Goal: Information Seeking & Learning: Learn about a topic

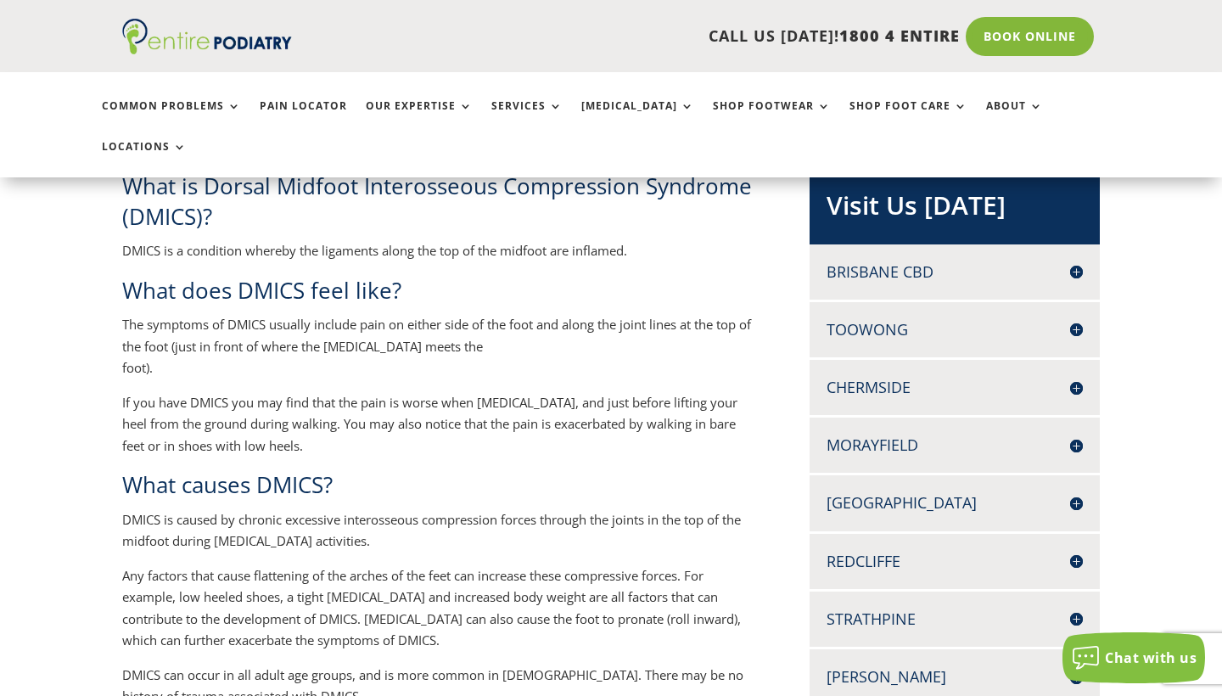
scroll to position [372, 0]
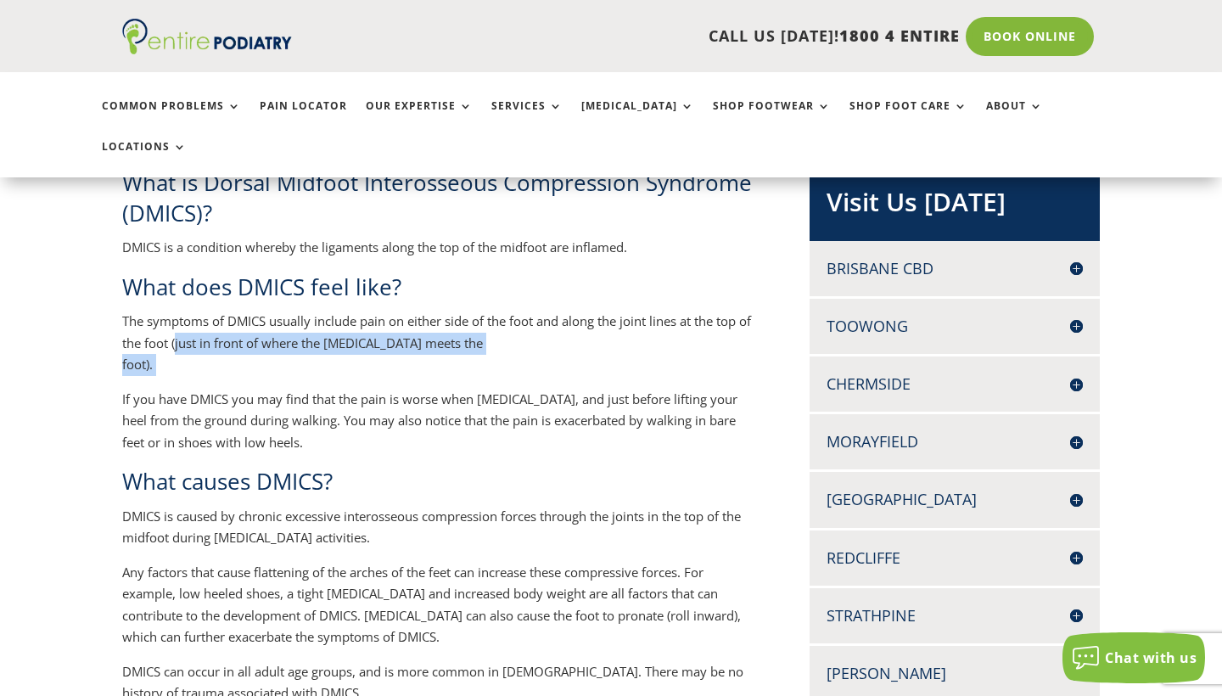
drag, startPoint x: 191, startPoint y: 299, endPoint x: 467, endPoint y: 305, distance: 276.7
click at [467, 311] on p "The symptoms of DMICS usually include pain on either side of the foot and along…" at bounding box center [439, 350] width 634 height 78
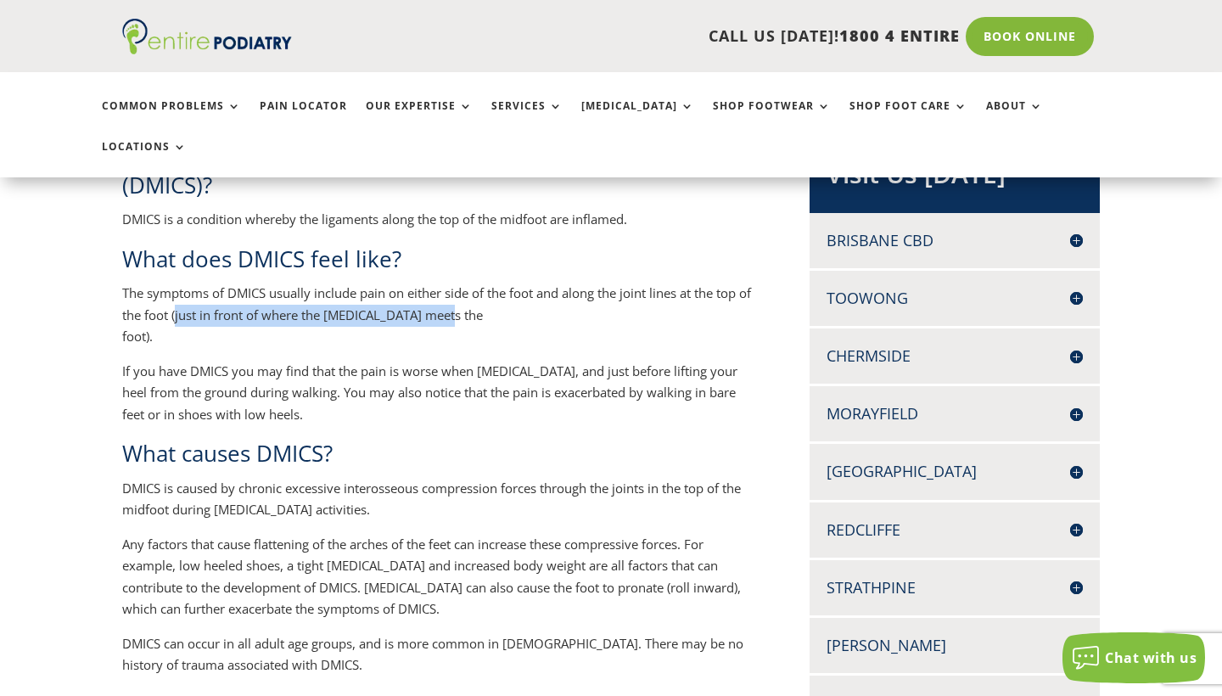
scroll to position [408, 0]
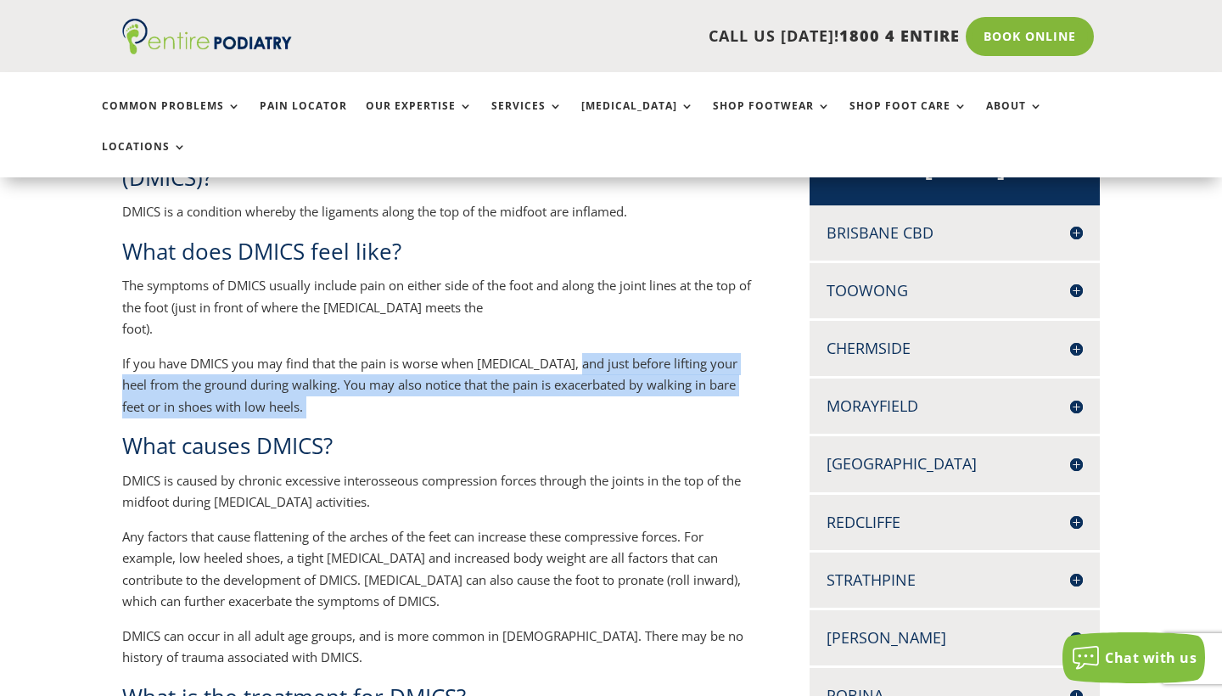
drag, startPoint x: 575, startPoint y: 322, endPoint x: 320, endPoint y: 353, distance: 257.3
click at [320, 353] on p "If you have DMICS you may find that the pain is worse when [MEDICAL_DATA], and …" at bounding box center [439, 392] width 634 height 78
click at [346, 361] on p "If you have DMICS you may find that the pain is worse when [MEDICAL_DATA], and …" at bounding box center [439, 392] width 634 height 78
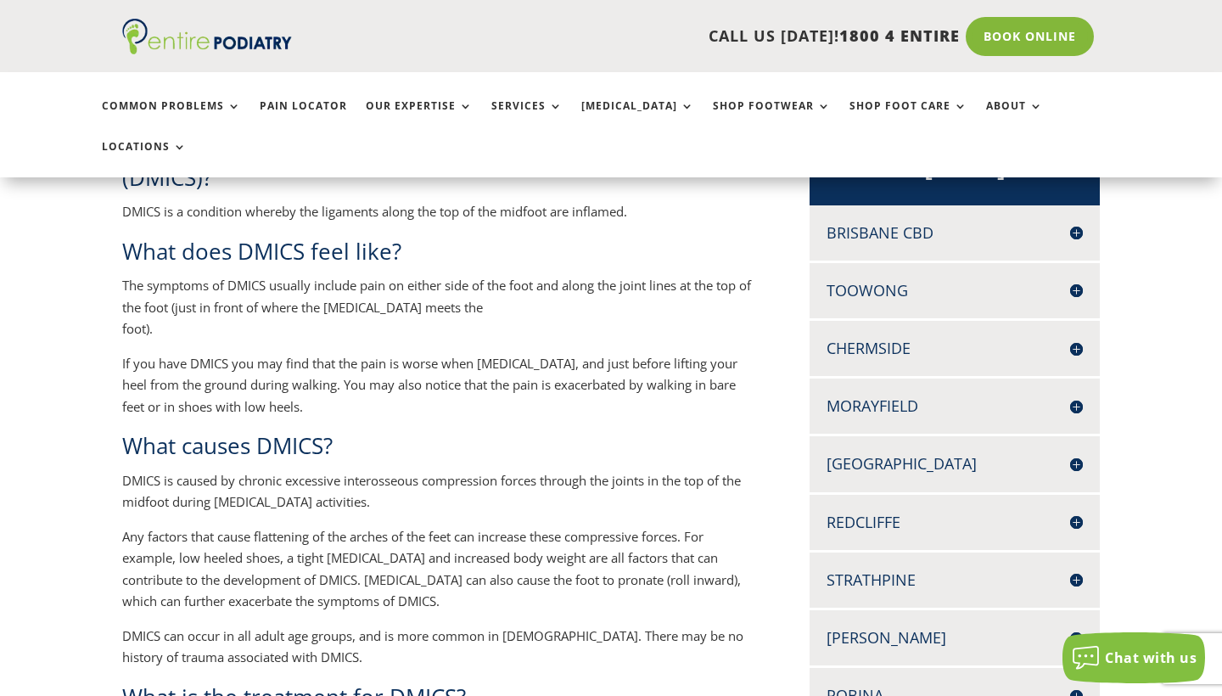
scroll to position [541, 0]
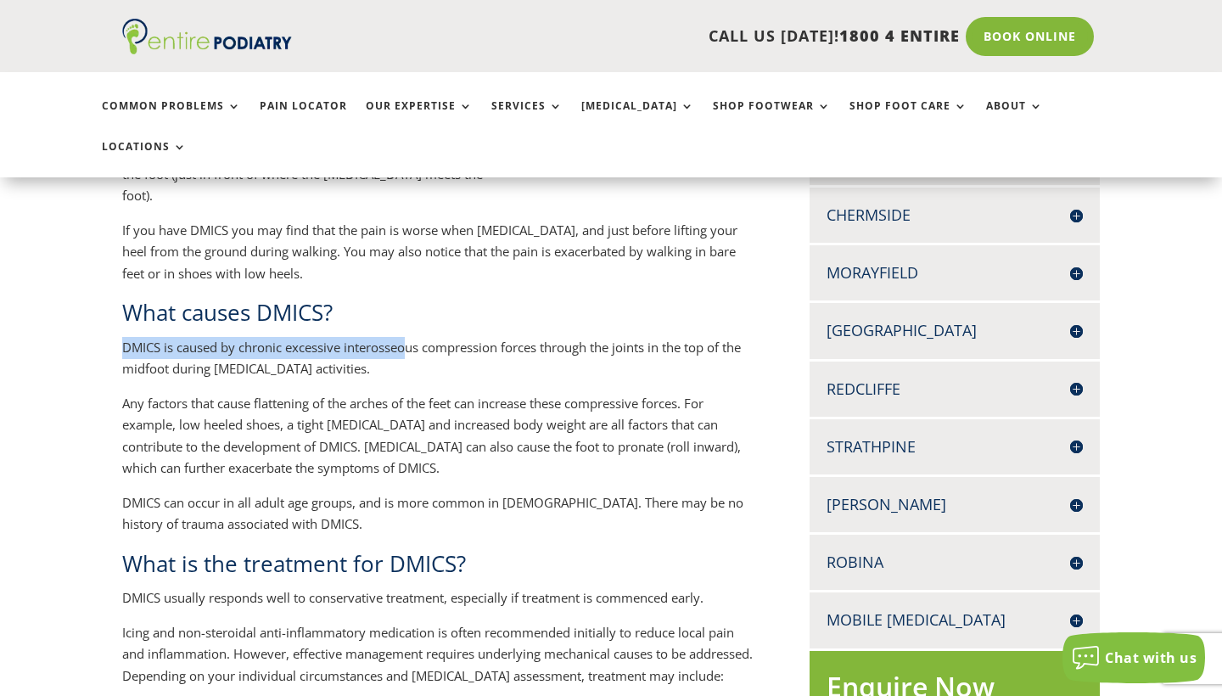
drag, startPoint x: 123, startPoint y: 300, endPoint x: 406, endPoint y: 306, distance: 282.6
click at [406, 337] on p "DMICS is caused by chronic excessive interosseous compression forces through th…" at bounding box center [439, 365] width 634 height 56
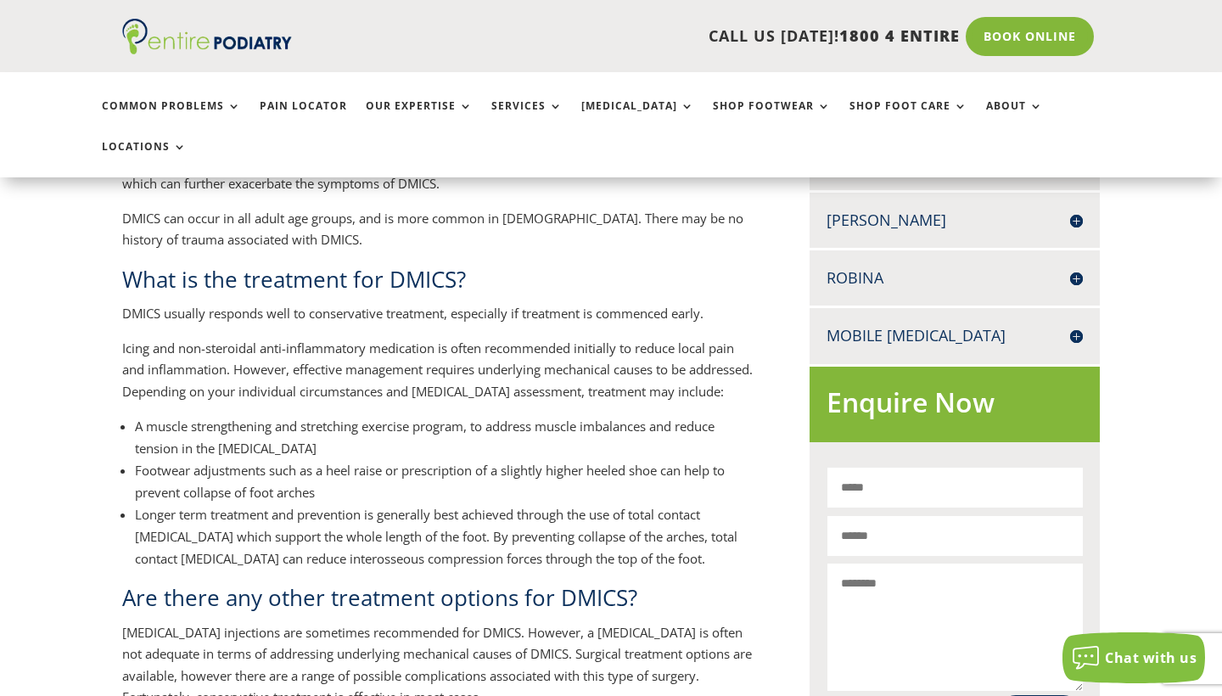
scroll to position [831, 0]
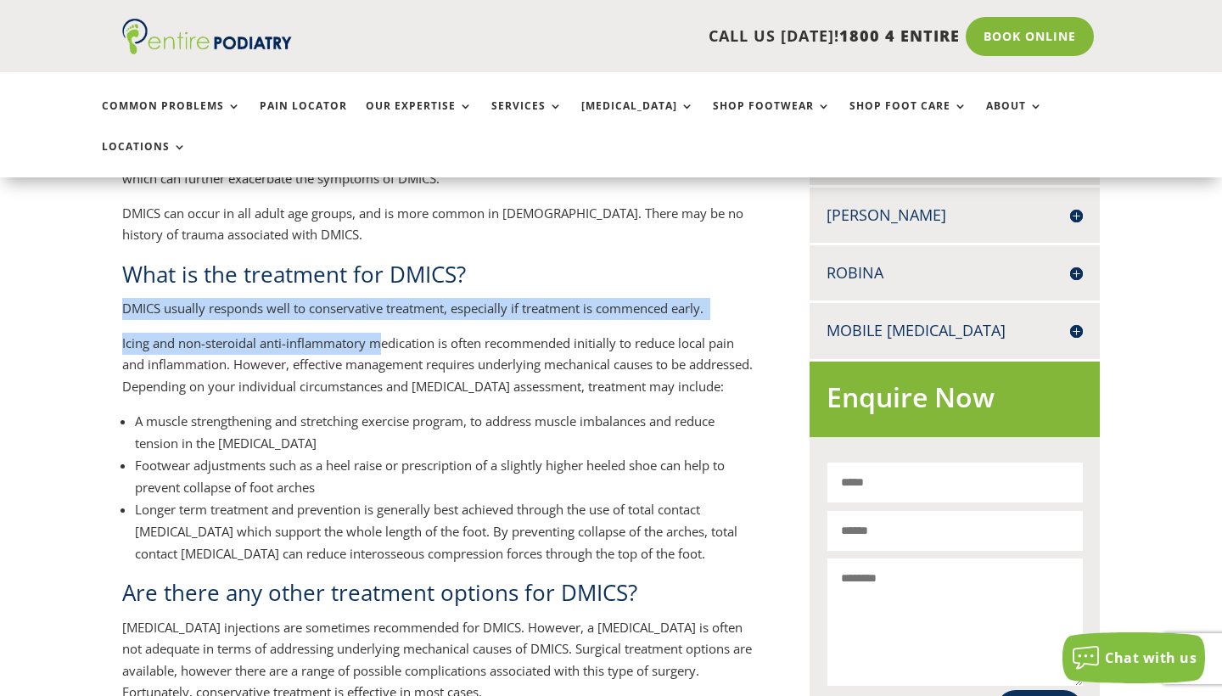
drag, startPoint x: 123, startPoint y: 255, endPoint x: 383, endPoint y: 293, distance: 263.1
click at [383, 293] on div "What is Dorsal Midfoot Interosseous Compression Syndrome (DMICS)? DMICS is a co…" at bounding box center [439, 206] width 634 height 994
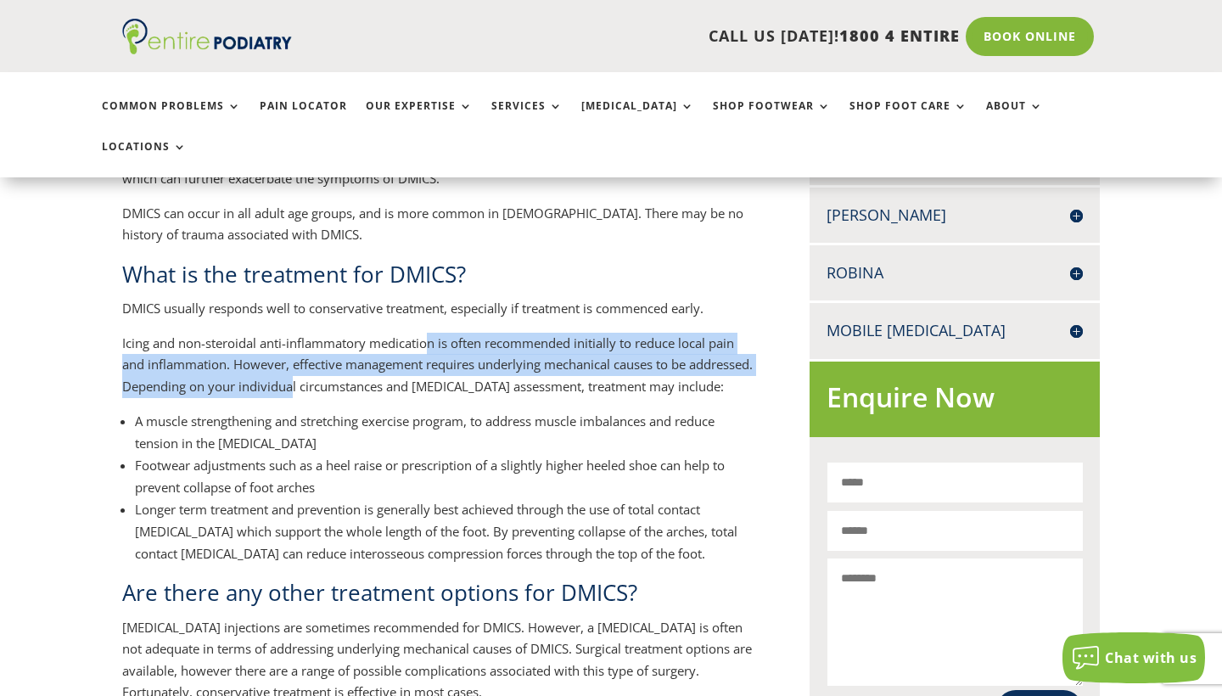
drag, startPoint x: 429, startPoint y: 294, endPoint x: 361, endPoint y: 340, distance: 82.6
click at [361, 340] on p "Icing and non-steroidal anti-inflammatory medication is often recommended initi…" at bounding box center [439, 372] width 634 height 78
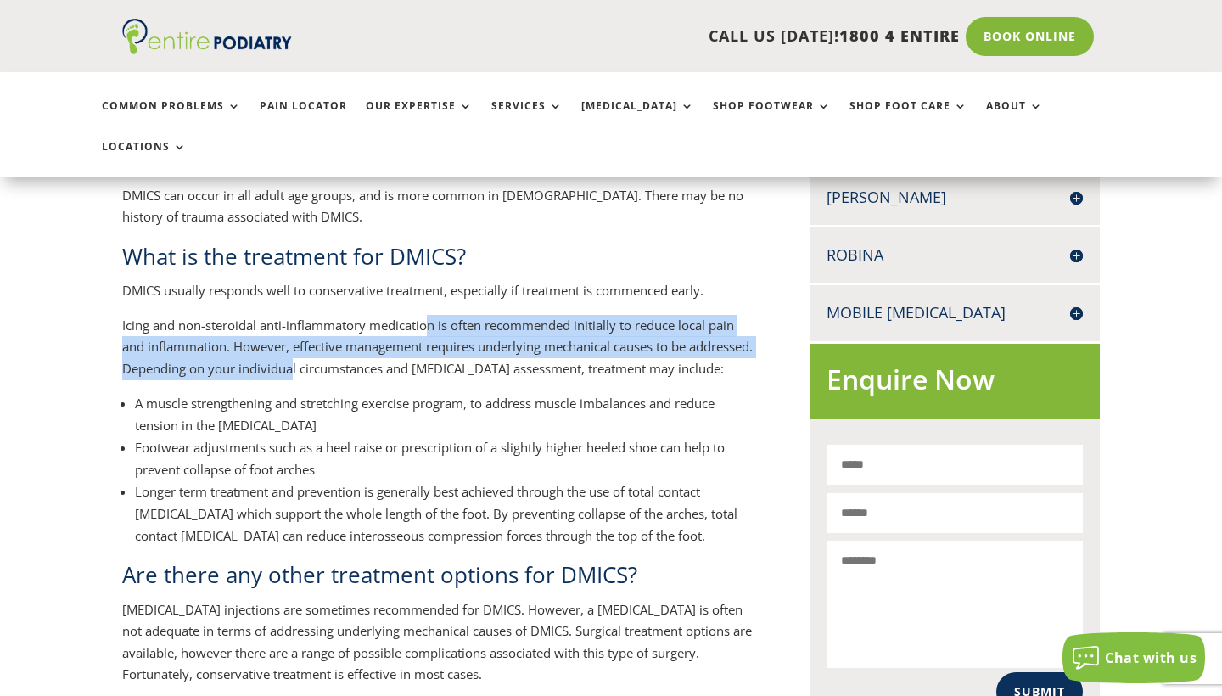
drag, startPoint x: 137, startPoint y: 351, endPoint x: 329, endPoint y: 369, distance: 193.4
click at [329, 392] on li "A muscle strengthening and stretching exercise program, to address muscle imbal…" at bounding box center [445, 414] width 621 height 44
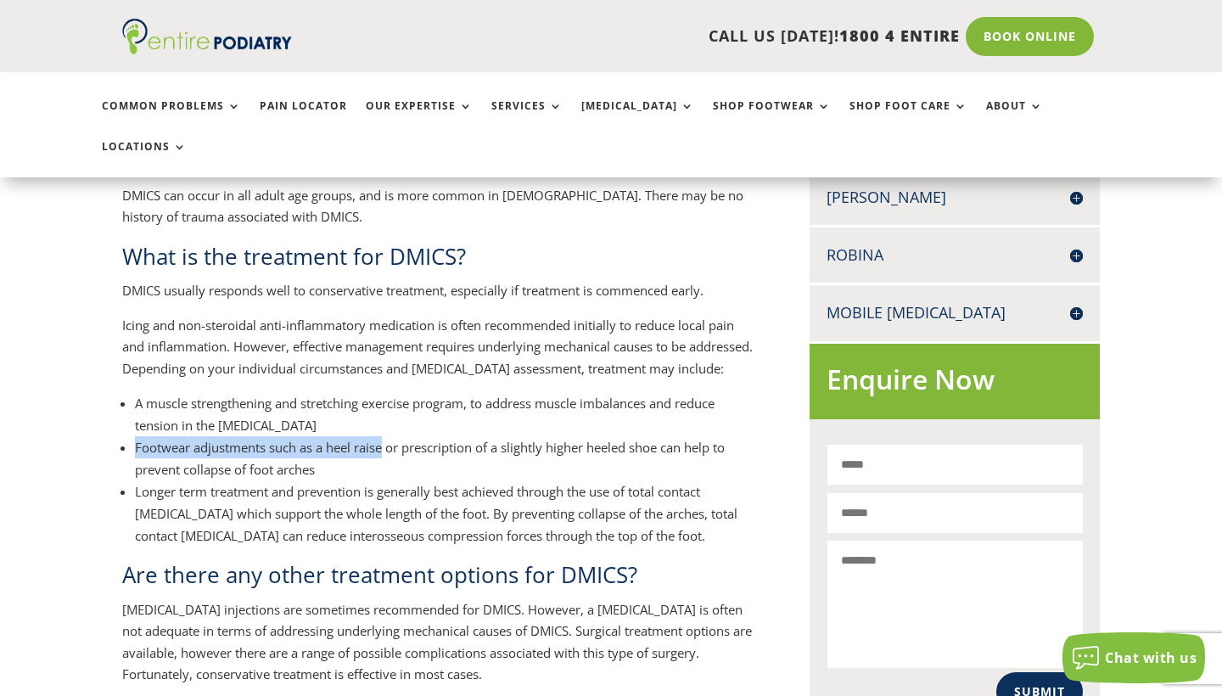
drag, startPoint x: 135, startPoint y: 395, endPoint x: 387, endPoint y: 404, distance: 252.1
click at [387, 436] on li "Footwear adjustments such as a heel raise or prescription of a slightly higher …" at bounding box center [445, 458] width 621 height 44
click at [509, 436] on li "Footwear adjustments such as a heel raise or prescription of a slightly higher …" at bounding box center [445, 458] width 621 height 44
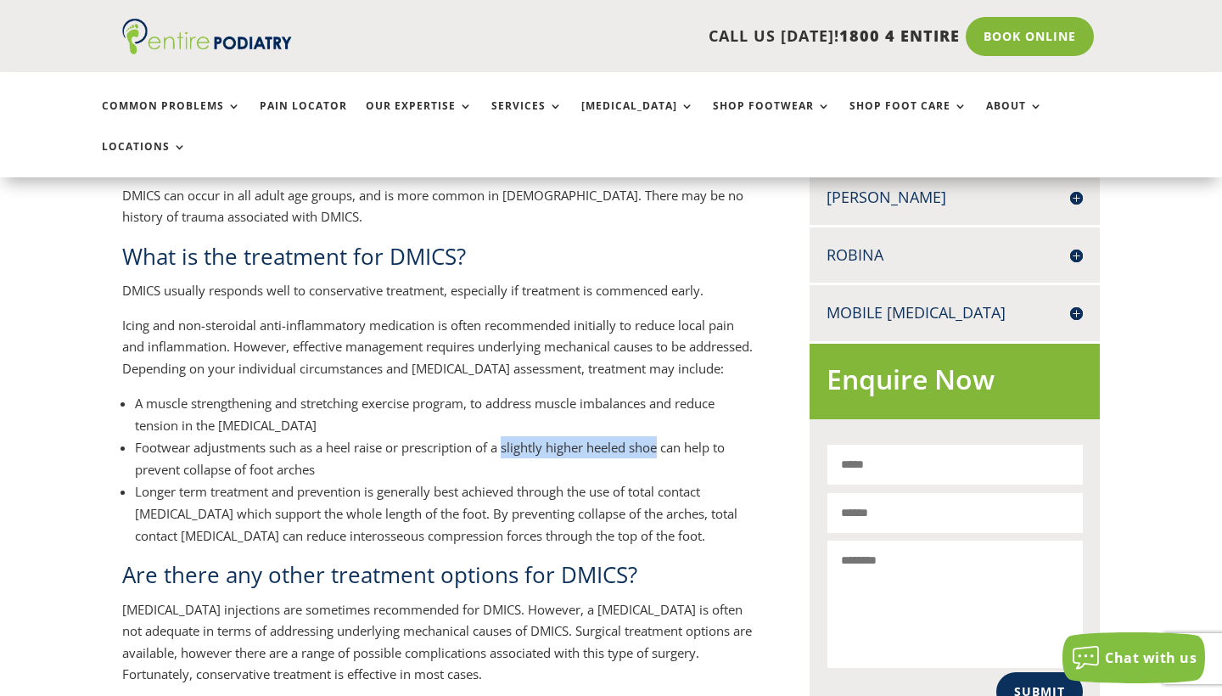
drag, startPoint x: 507, startPoint y: 394, endPoint x: 663, endPoint y: 398, distance: 155.3
click at [663, 436] on li "Footwear adjustments such as a heel raise or prescription of a slightly higher …" at bounding box center [445, 458] width 621 height 44
copy li "slightly higher heeled shoe"
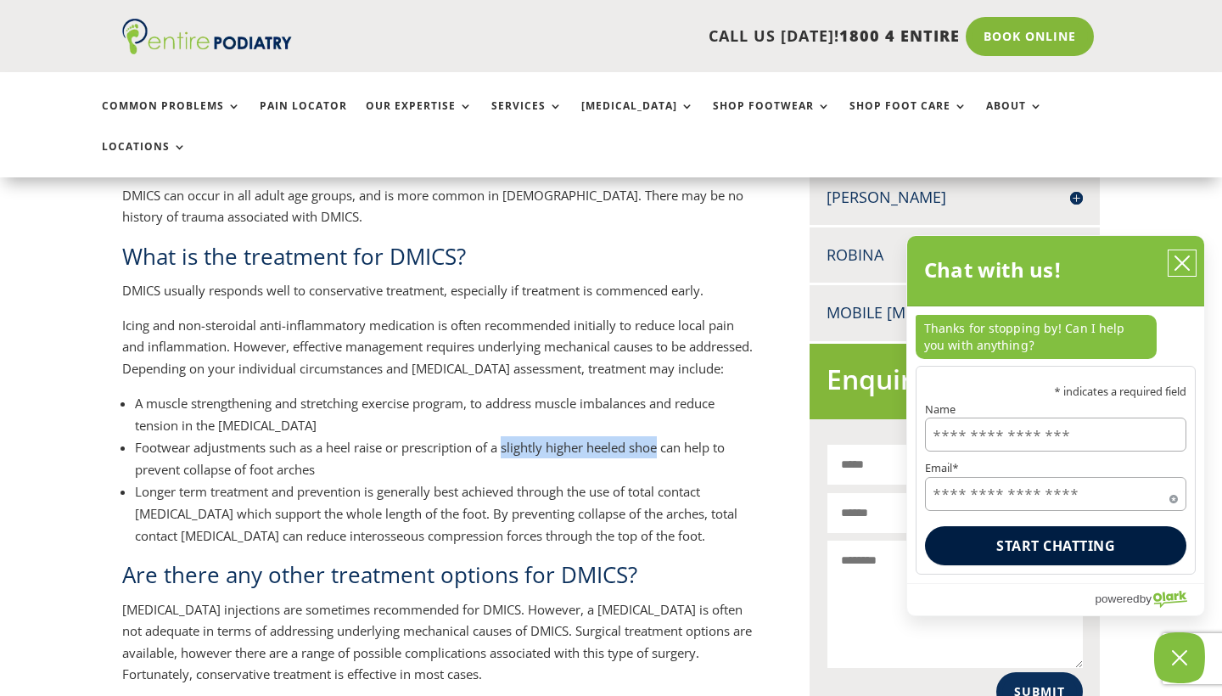
click at [1186, 270] on icon "close chatbox" at bounding box center [1182, 263] width 14 height 14
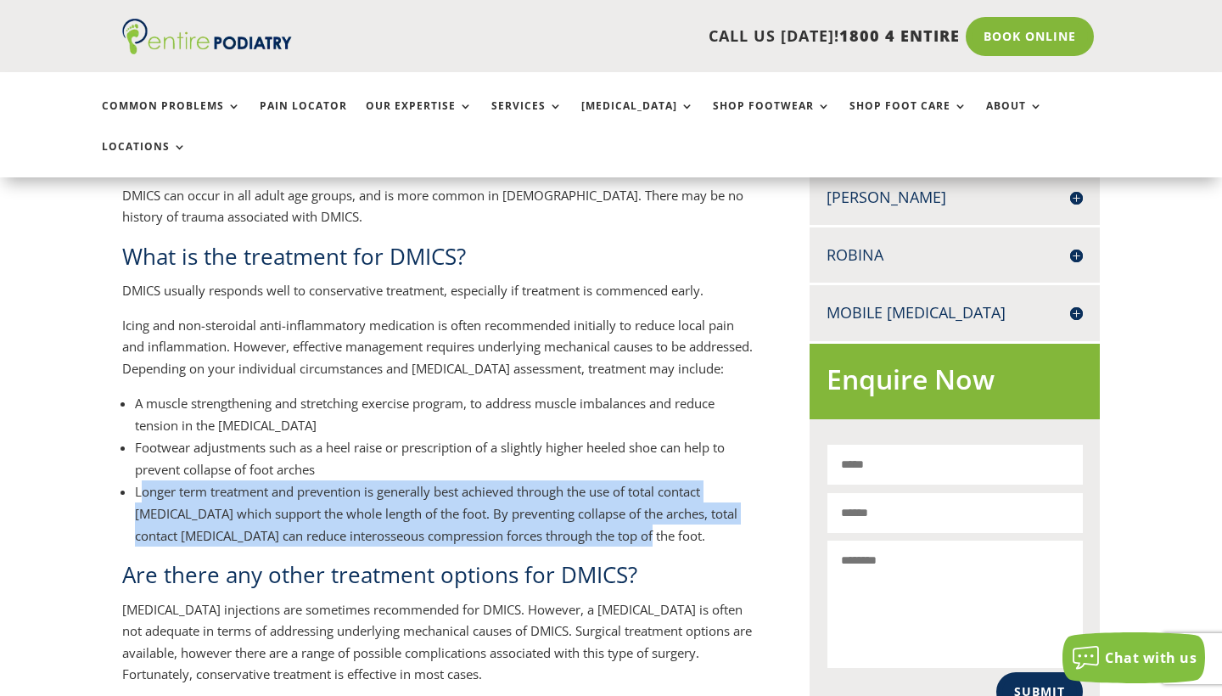
drag, startPoint x: 138, startPoint y: 439, endPoint x: 631, endPoint y: 487, distance: 495.3
click at [631, 487] on li "Longer term treatment and prevention is generally best achieved through the use…" at bounding box center [445, 513] width 621 height 66
drag, startPoint x: 654, startPoint y: 486, endPoint x: 124, endPoint y: 436, distance: 532.6
click at [135, 480] on li "Longer term treatment and prevention is generally best achieved through the use…" at bounding box center [445, 513] width 621 height 66
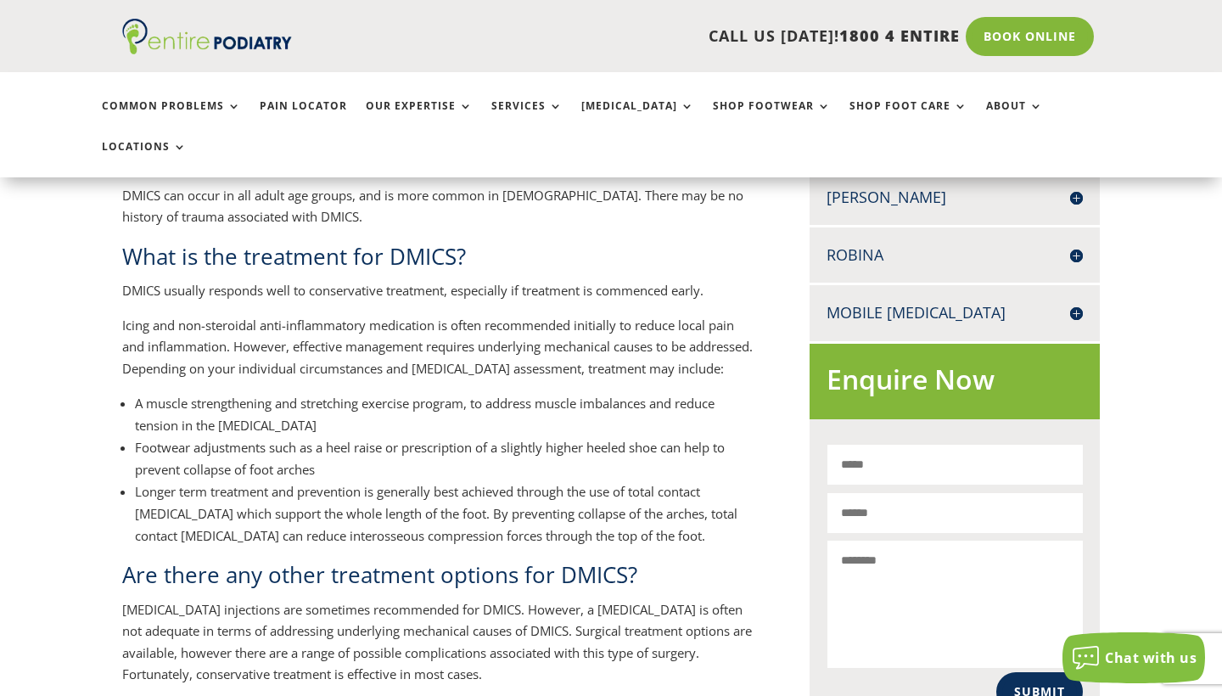
click at [73, 417] on div "What is Dorsal Midfoot Interosseous Compression Syndrome (DMICS)? DMICS is a co…" at bounding box center [611, 303] width 1222 height 1323
click at [95, 461] on div "What is Dorsal Midfoot Interosseous Compression Syndrome (DMICS)? DMICS is a co…" at bounding box center [611, 303] width 1222 height 1323
click at [104, 490] on div "What is Dorsal Midfoot Interosseous Compression Syndrome (DMICS)? DMICS is a co…" at bounding box center [611, 303] width 1222 height 1323
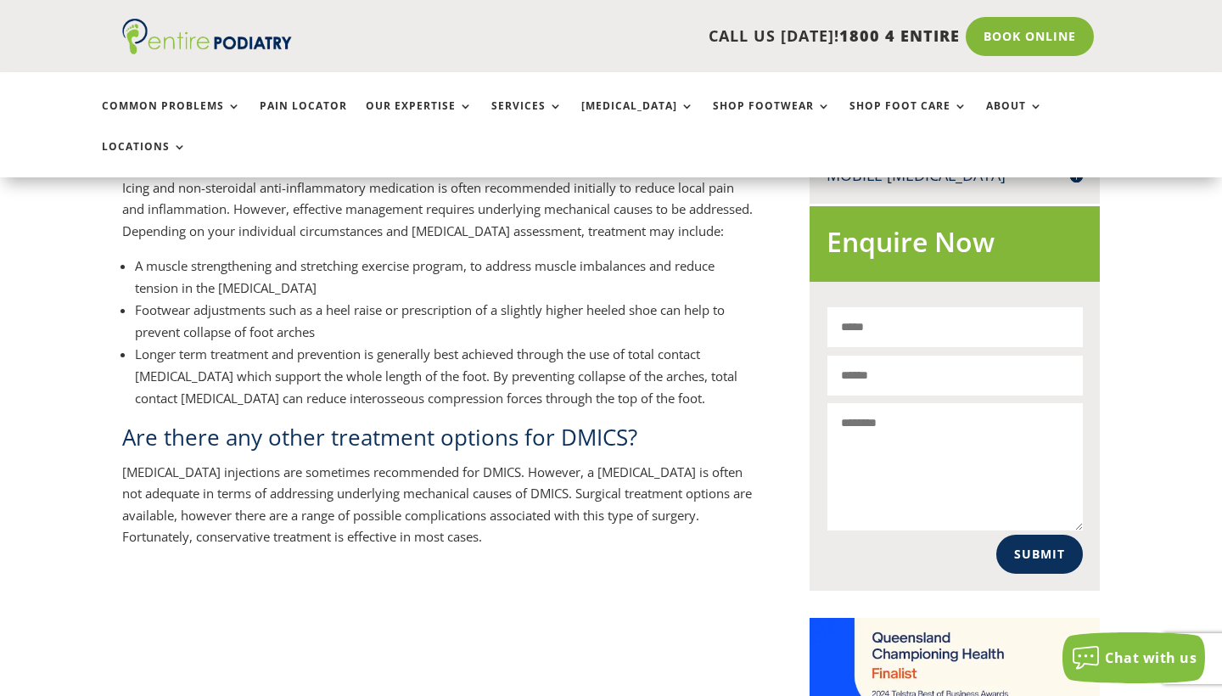
scroll to position [988, 0]
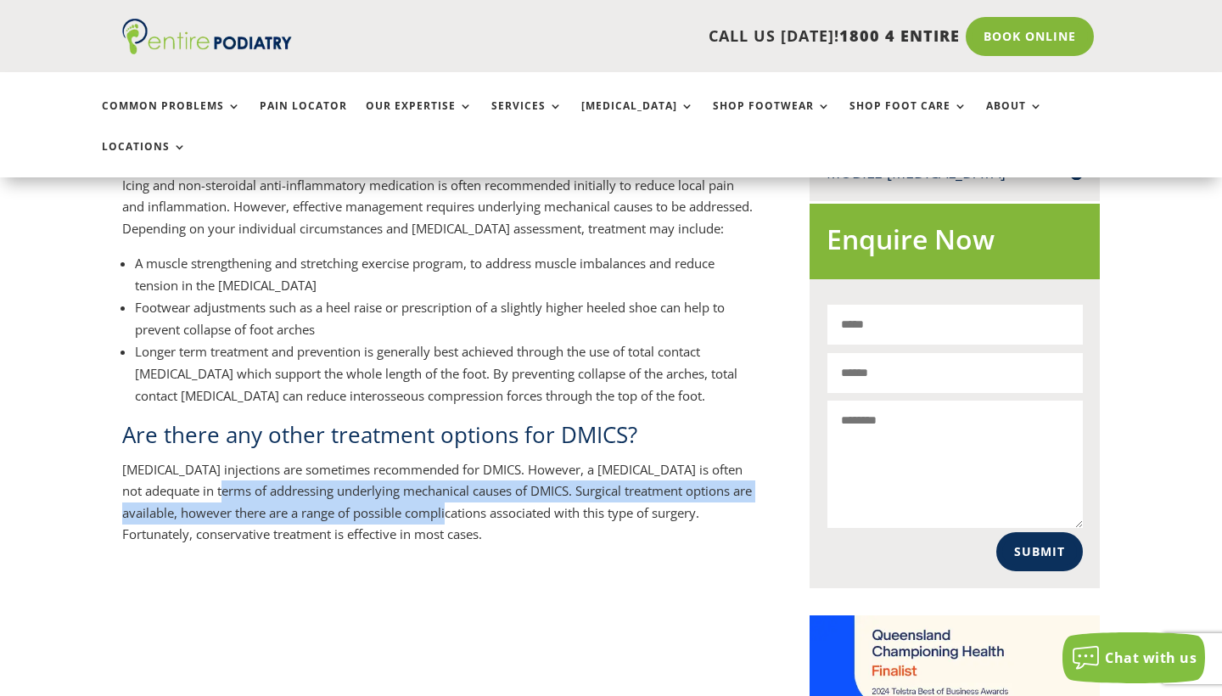
drag, startPoint x: 199, startPoint y: 439, endPoint x: 449, endPoint y: 456, distance: 250.1
click at [449, 459] on p "[MEDICAL_DATA] injections are sometimes recommended for DMICS. However, a [MEDI…" at bounding box center [439, 502] width 634 height 87
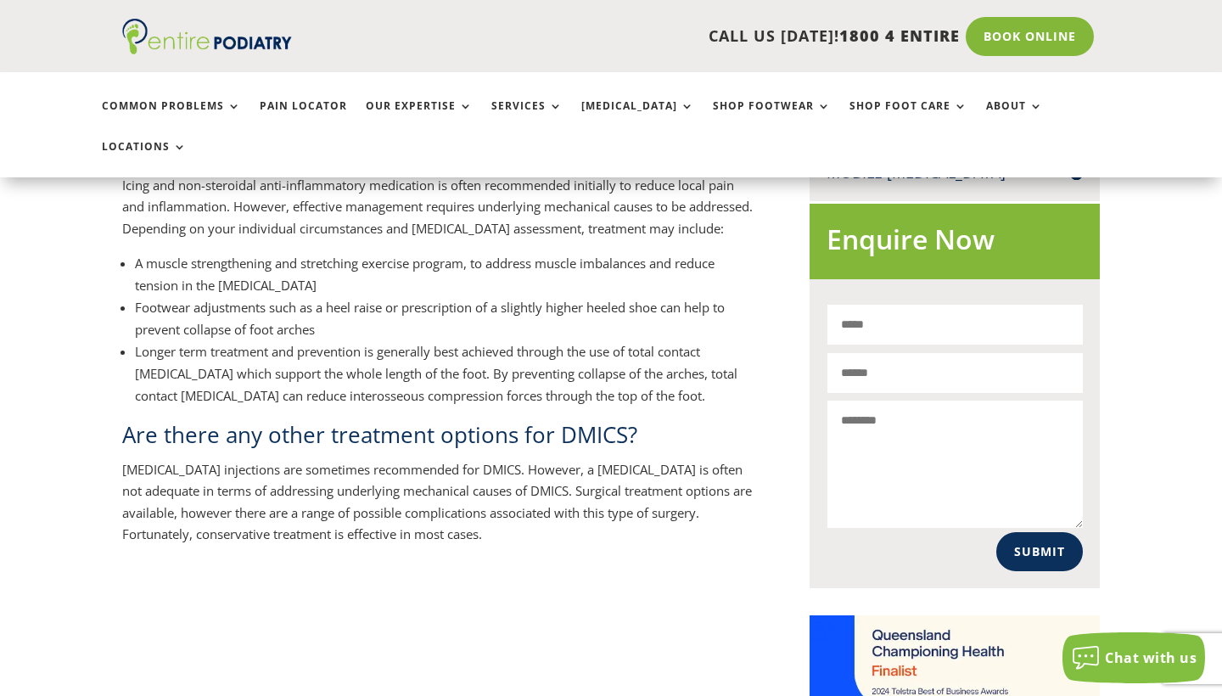
click at [198, 459] on p "[MEDICAL_DATA] injections are sometimes recommended for DMICS. However, a [MEDI…" at bounding box center [439, 502] width 634 height 87
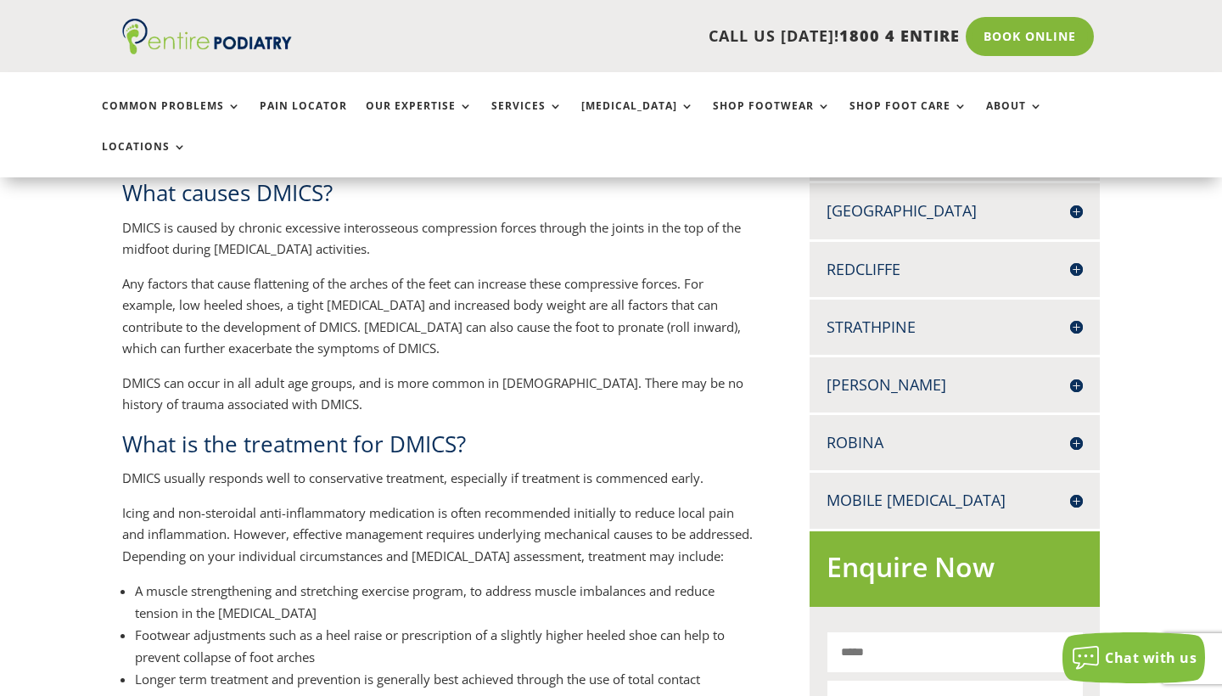
scroll to position [661, 0]
click at [103, 478] on div "What is Dorsal Midfoot Interosseous Compression Syndrome (DMICS)? DMICS is a co…" at bounding box center [611, 490] width 1222 height 1323
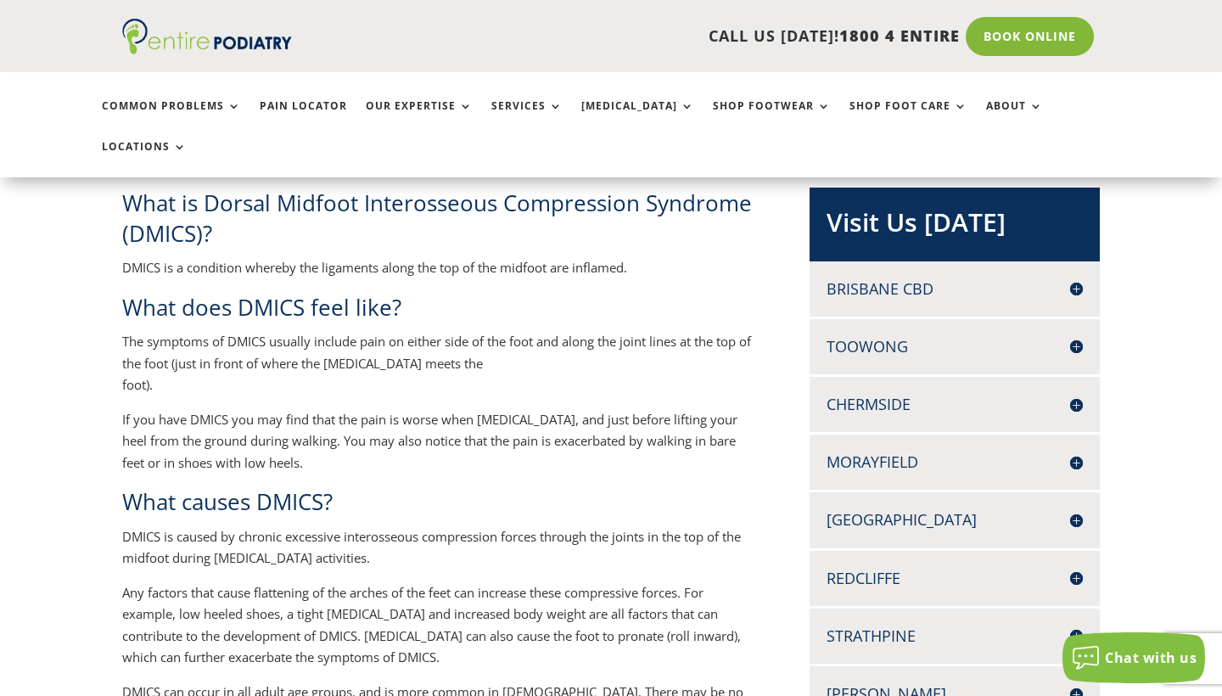
scroll to position [372, 0]
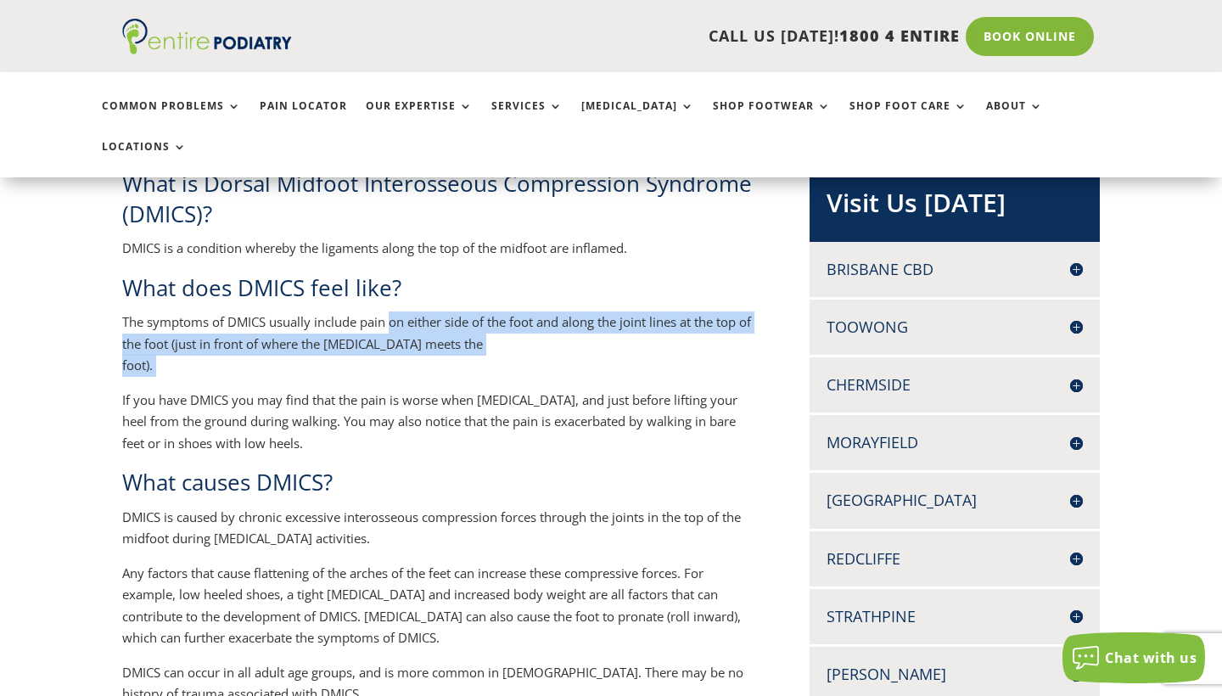
drag, startPoint x: 390, startPoint y: 279, endPoint x: 501, endPoint y: 309, distance: 114.2
click at [501, 311] on p "The symptoms of DMICS usually include pain on either side of the foot and along…" at bounding box center [439, 350] width 634 height 78
click at [496, 311] on p "The symptoms of DMICS usually include pain on either side of the foot and along…" at bounding box center [439, 350] width 634 height 78
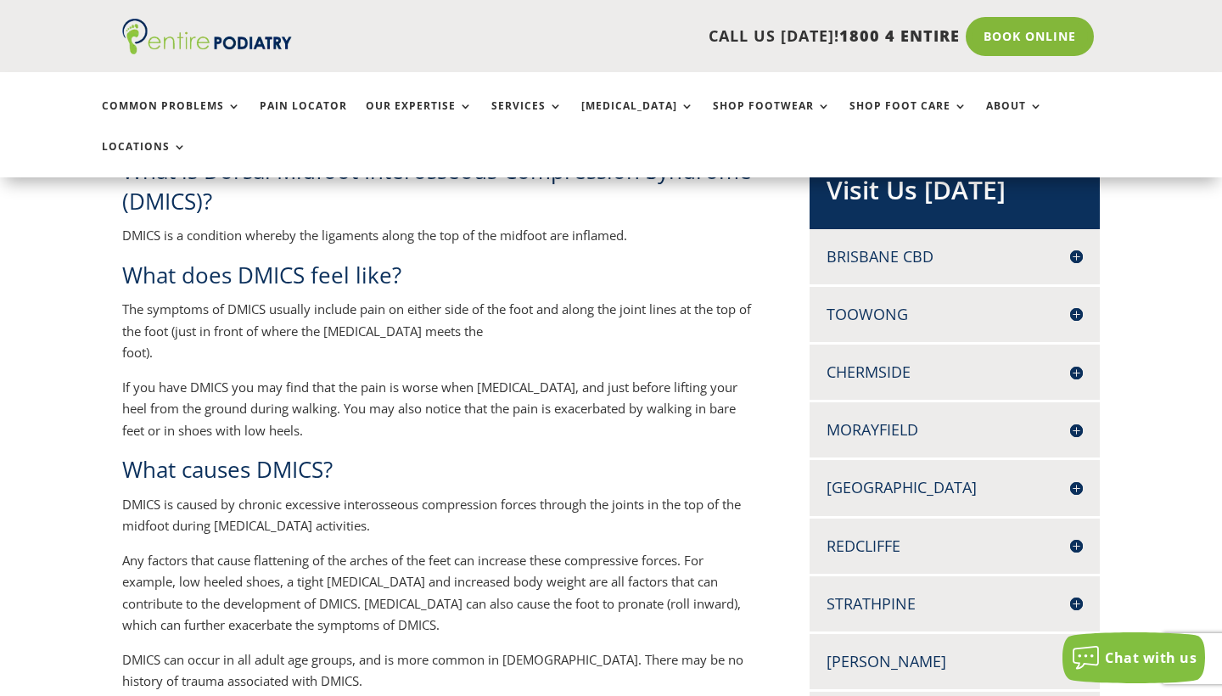
scroll to position [385, 0]
